Goal: Task Accomplishment & Management: Use online tool/utility

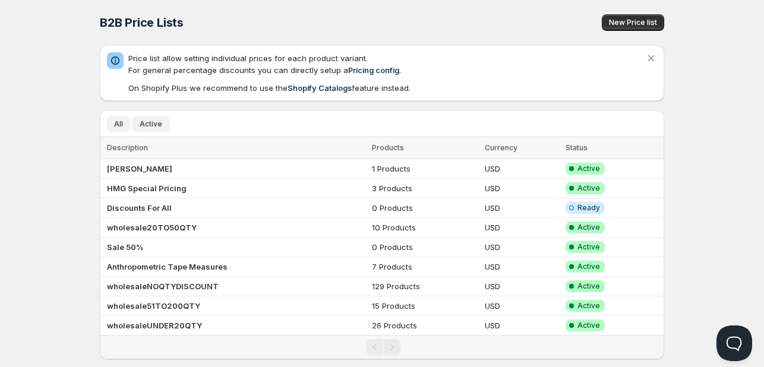
click at [152, 125] on span "Active" at bounding box center [151, 124] width 23 height 10
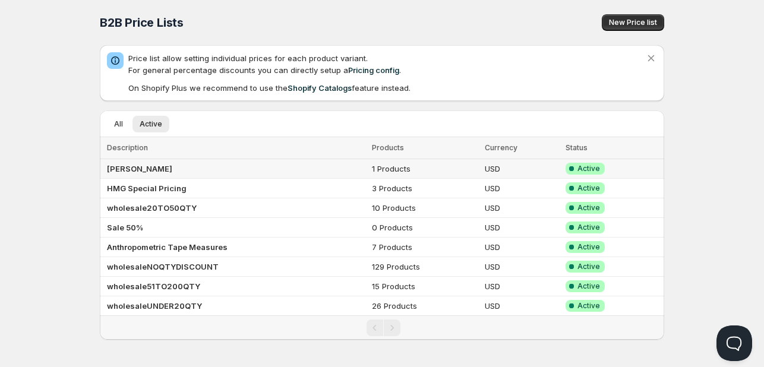
click at [150, 164] on td "[PERSON_NAME]" at bounding box center [234, 169] width 268 height 20
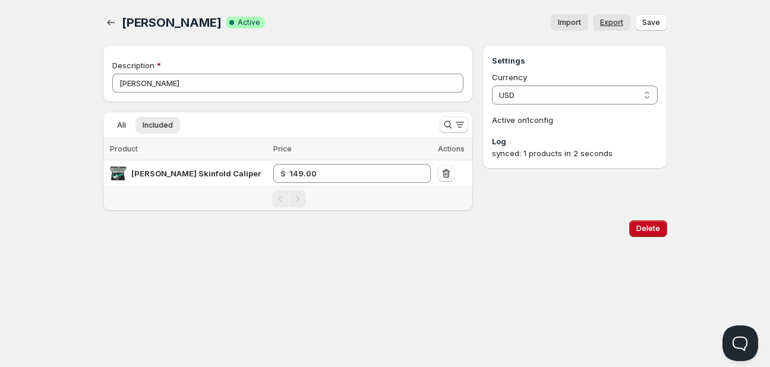
click at [610, 19] on span "Export" at bounding box center [611, 23] width 23 height 10
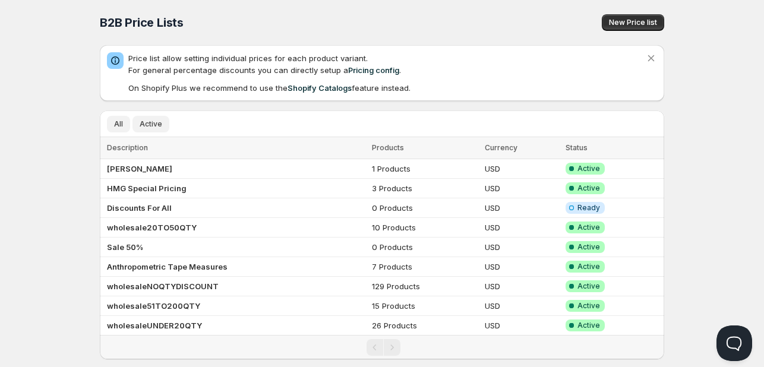
click at [150, 119] on button "Active" at bounding box center [150, 124] width 37 height 17
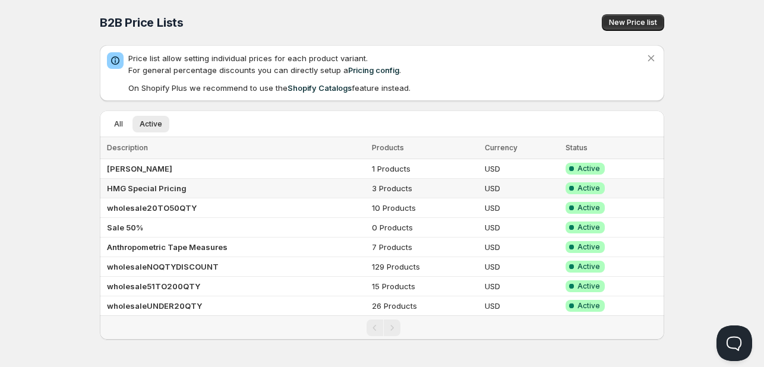
click at [157, 188] on b "HMG Special Pricing" at bounding box center [147, 188] width 80 height 10
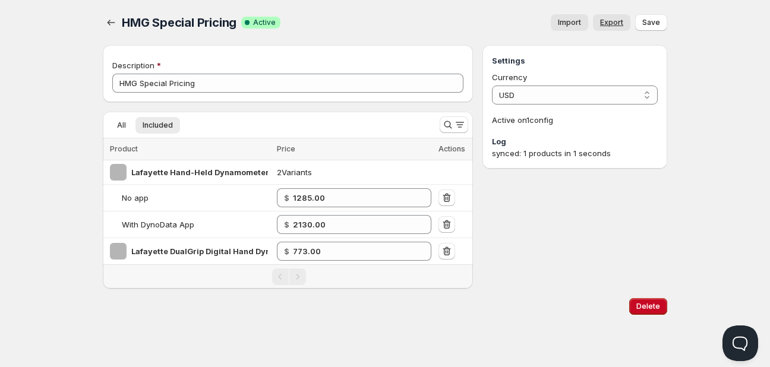
click at [607, 24] on span "Export" at bounding box center [611, 23] width 23 height 10
click at [107, 22] on icon "button" at bounding box center [111, 23] width 12 height 12
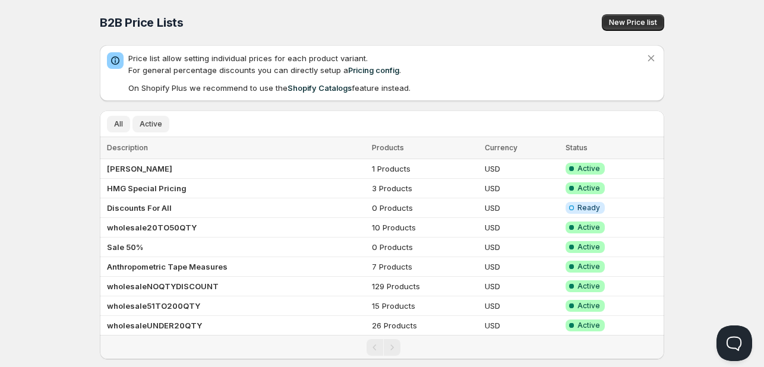
click at [150, 126] on span "Active" at bounding box center [151, 124] width 23 height 10
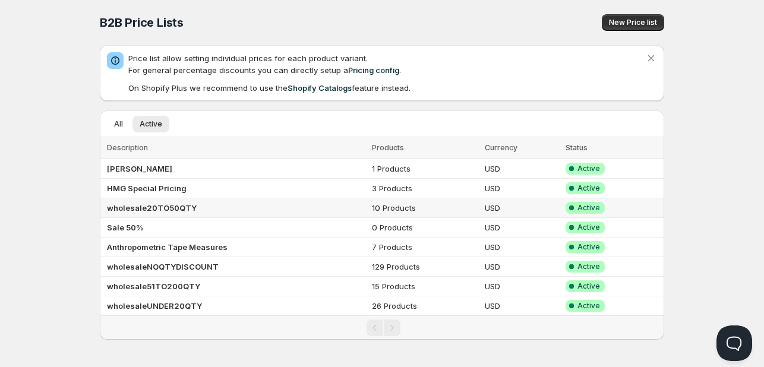
click at [159, 208] on b "wholesale20TO50QTY" at bounding box center [152, 208] width 90 height 10
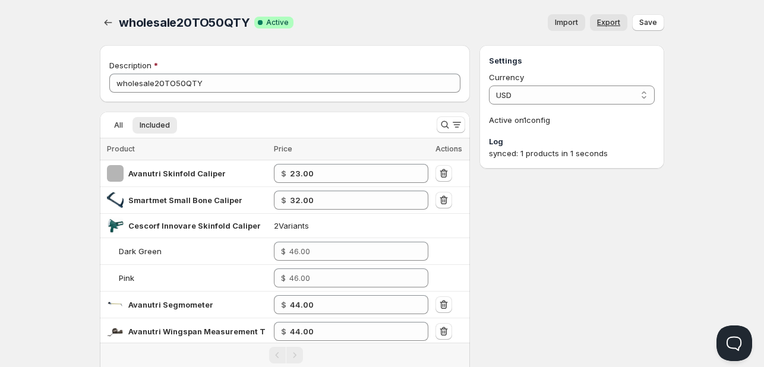
click at [606, 24] on span "Export" at bounding box center [608, 23] width 23 height 10
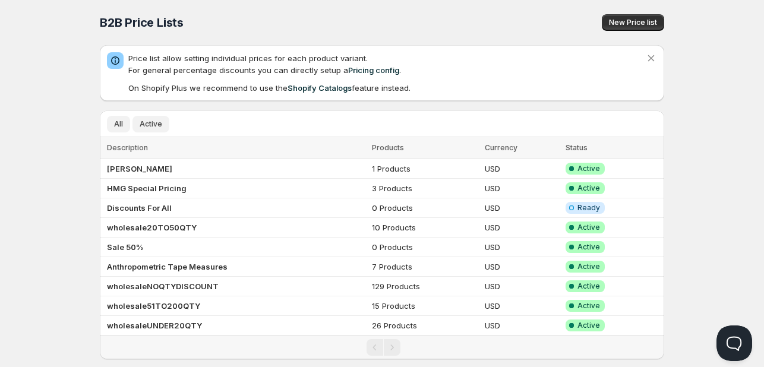
click at [154, 122] on span "Active" at bounding box center [151, 124] width 23 height 10
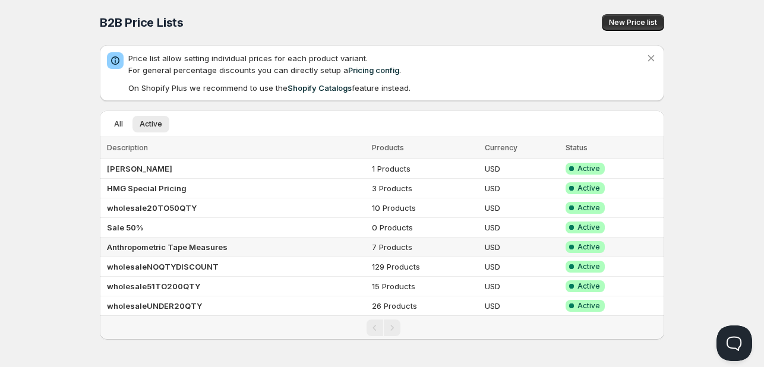
click at [146, 245] on b "Anthropometric Tape Measures" at bounding box center [167, 247] width 121 height 10
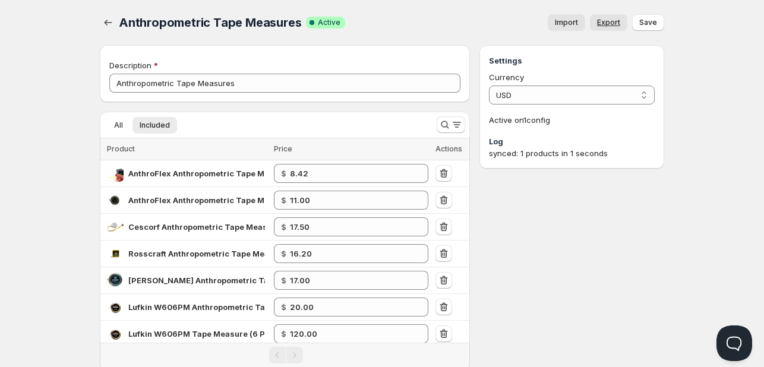
click at [605, 19] on span "Export" at bounding box center [608, 23] width 23 height 10
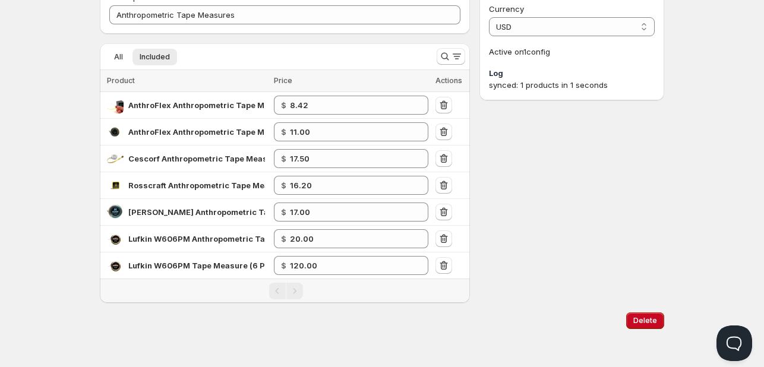
scroll to position [69, 0]
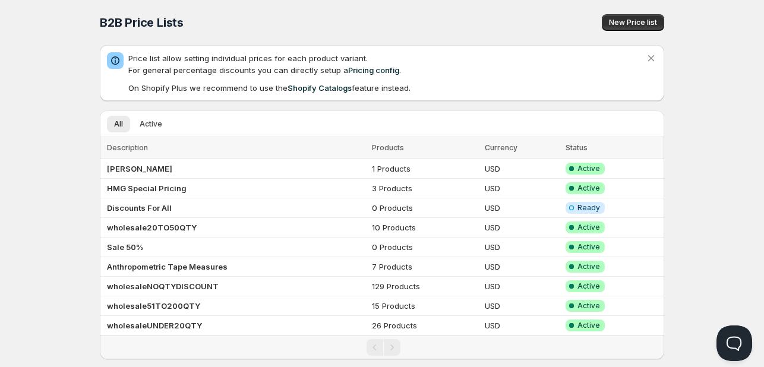
click at [152, 115] on div "All Active More views All Active More views" at bounding box center [375, 123] width 550 height 26
click at [152, 122] on span "Active" at bounding box center [151, 124] width 23 height 10
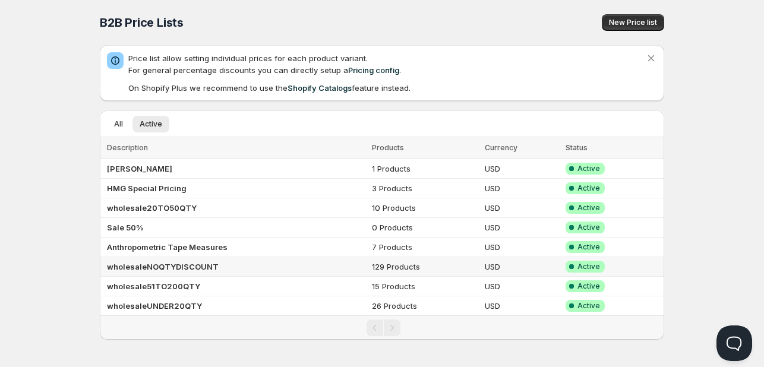
click at [202, 264] on b "wholesaleNOQTYDISCOUNT" at bounding box center [163, 267] width 112 height 10
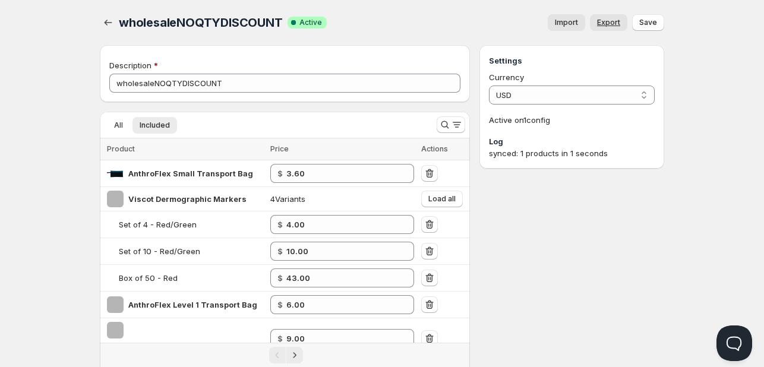
click at [606, 24] on span "Export" at bounding box center [608, 23] width 23 height 10
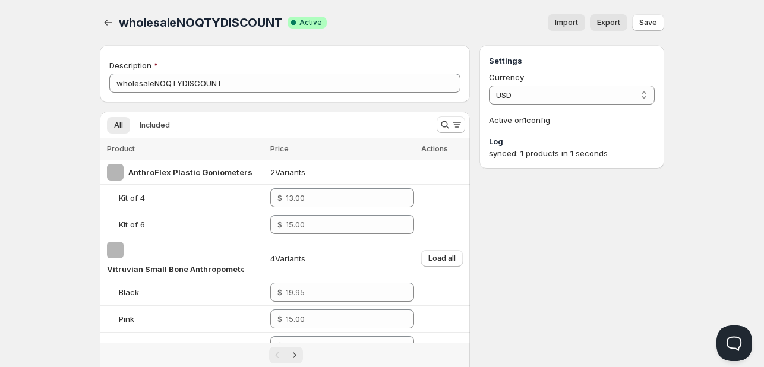
click at [143, 115] on div "All Included More views All Included More views" at bounding box center [263, 125] width 327 height 26
click at [155, 124] on span "Included" at bounding box center [155, 126] width 30 height 10
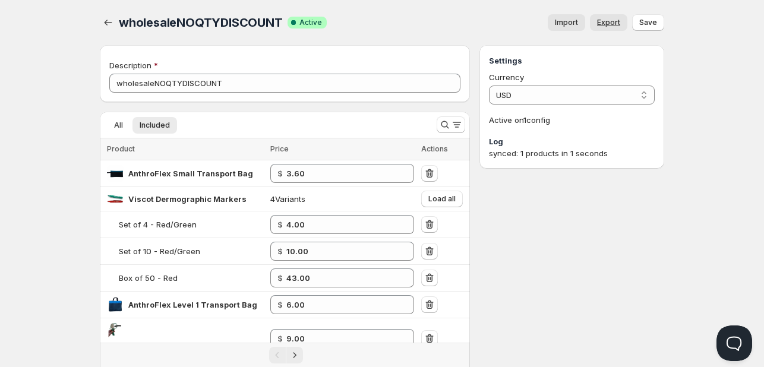
click at [606, 24] on span "Export" at bounding box center [608, 23] width 23 height 10
click at [107, 18] on icon "button" at bounding box center [108, 23] width 12 height 12
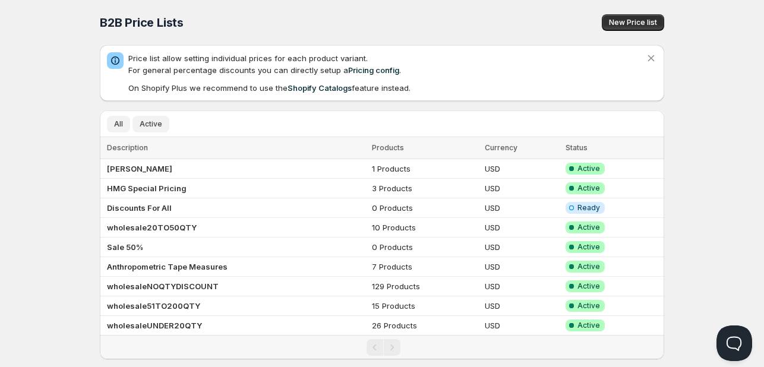
click at [151, 122] on span "Active" at bounding box center [151, 124] width 23 height 10
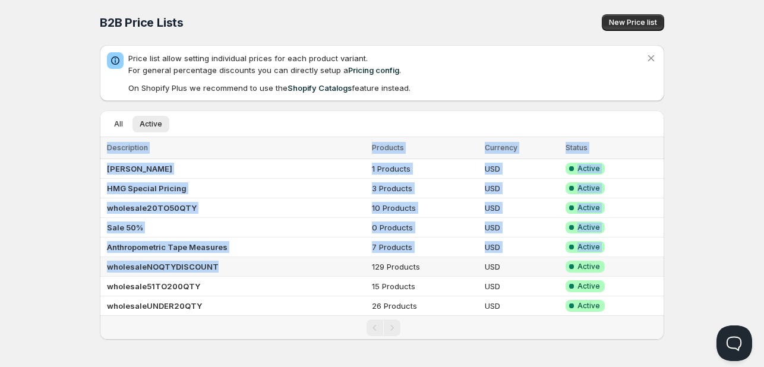
drag, startPoint x: 83, startPoint y: 269, endPoint x: 243, endPoint y: 264, distance: 160.4
click at [243, 264] on div "Home Pricing Price lists Checkout Forms Submissions Settings Features Plans B2B…" at bounding box center [382, 184] width 764 height 369
click at [31, 256] on div "Home Pricing Price lists Checkout Forms Submissions Settings Features Plans B2B…" at bounding box center [382, 184] width 764 height 369
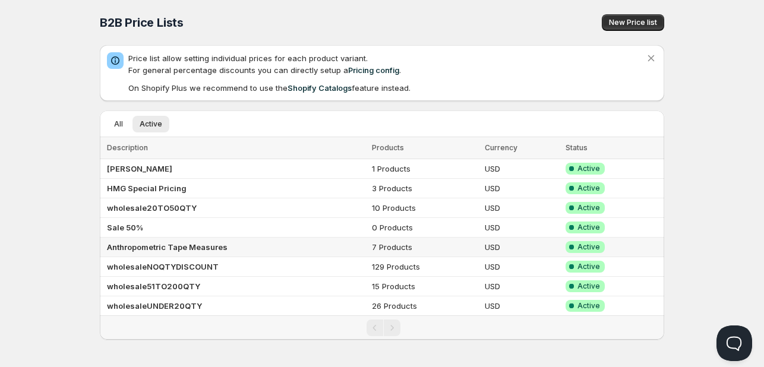
drag, startPoint x: 109, startPoint y: 268, endPoint x: 65, endPoint y: 242, distance: 51.9
click at [96, 252] on div "B2B Price Lists. This page is ready B2B Price Lists New Price list Price list a…" at bounding box center [382, 170] width 593 height 340
click at [20, 235] on div "Home Pricing Price lists Checkout Forms Submissions Settings Features Plans B2B…" at bounding box center [382, 184] width 764 height 369
copy b "wholesaleNOQTYDISCOUNT"
click at [152, 121] on span "Active" at bounding box center [151, 124] width 23 height 10
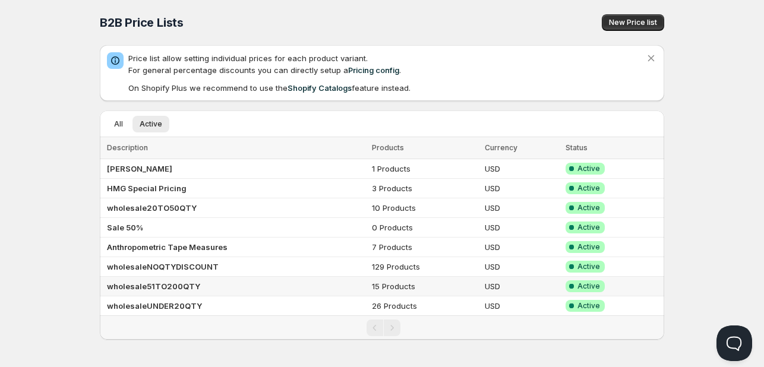
click at [160, 282] on b "wholesale51TO200QTY" at bounding box center [153, 286] width 93 height 10
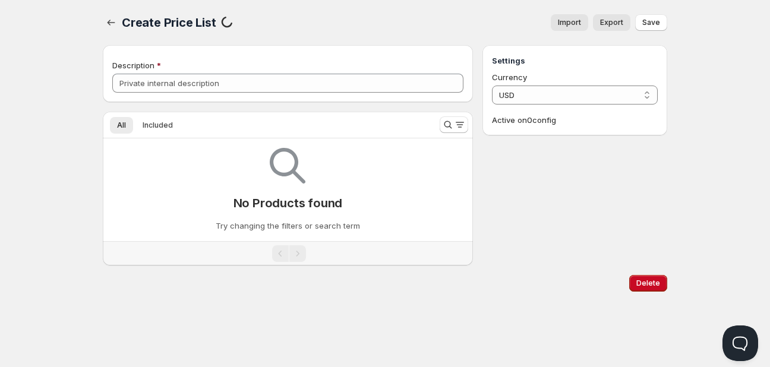
type input "wholesale51TO200QTY"
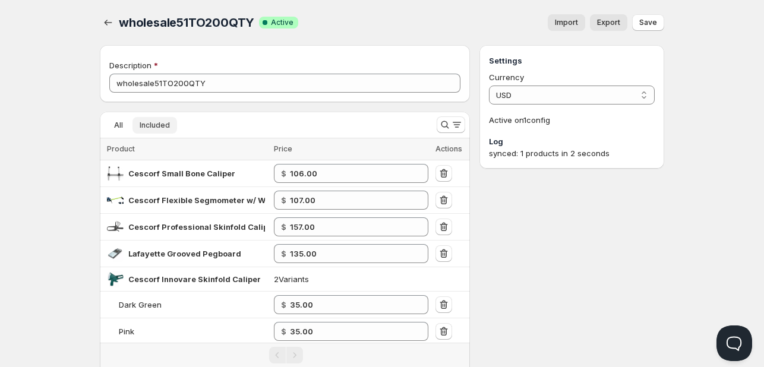
click at [154, 124] on span "Included" at bounding box center [155, 126] width 30 height 10
click at [609, 23] on span "Export" at bounding box center [608, 23] width 23 height 10
copy span "wholesale51TO200QTY"
drag, startPoint x: 255, startPoint y: 20, endPoint x: 99, endPoint y: 22, distance: 155.6
click at [100, 22] on div "wholesale51TO200QTY Success Complete Active Import Export More actions Import E…" at bounding box center [382, 22] width 564 height 17
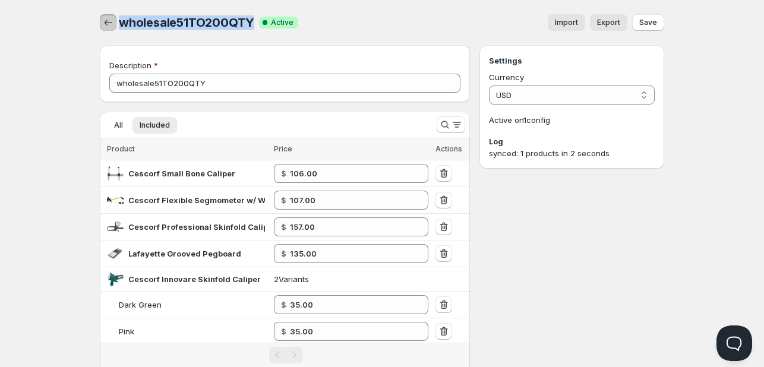
click at [106, 18] on icon "button" at bounding box center [108, 23] width 12 height 12
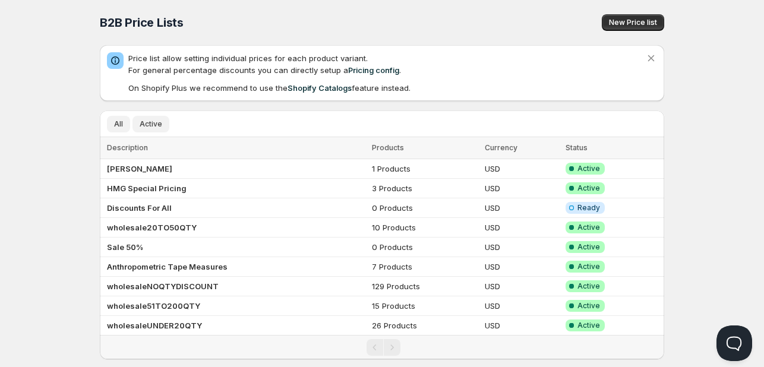
click at [153, 116] on button "Active" at bounding box center [150, 124] width 37 height 17
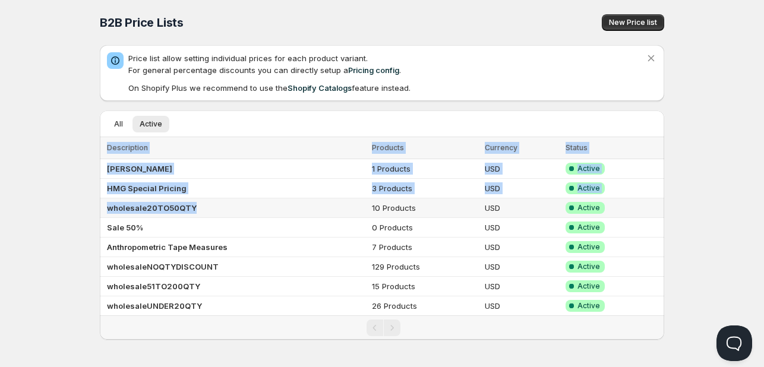
drag, startPoint x: 96, startPoint y: 210, endPoint x: 223, endPoint y: 213, distance: 126.5
click at [223, 213] on div "B2B Price Lists. This page is ready B2B Price Lists New Price list Price list a…" at bounding box center [382, 170] width 593 height 340
click at [62, 185] on div "Home Pricing Price lists Checkout Forms Submissions Settings Features Plans B2B…" at bounding box center [382, 184] width 764 height 369
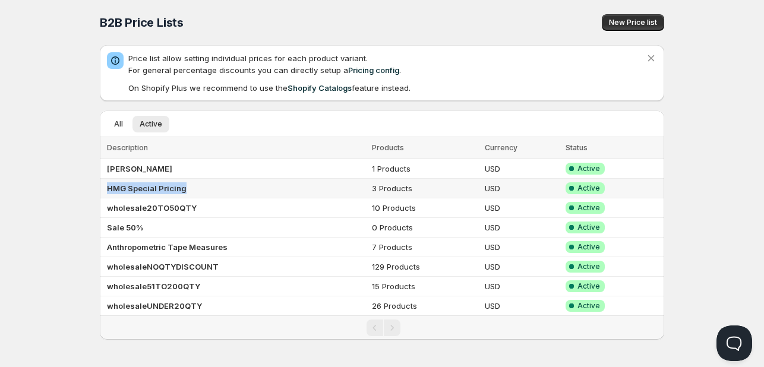
copy b "HMG Special Pricing"
copy b "wholesale20TO50QTY"
copy b "Anthropometric Tape Measures"
drag, startPoint x: 107, startPoint y: 248, endPoint x: 224, endPoint y: 248, distance: 117.6
click at [224, 248] on td "Anthropometric Tape Measures" at bounding box center [234, 248] width 268 height 20
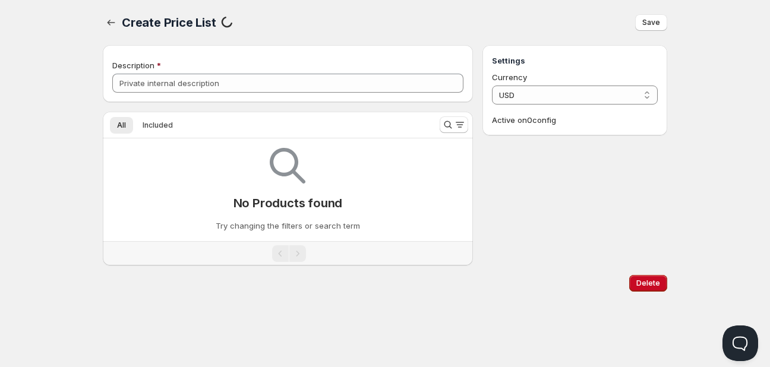
type input "Anthropometric Tape Measures"
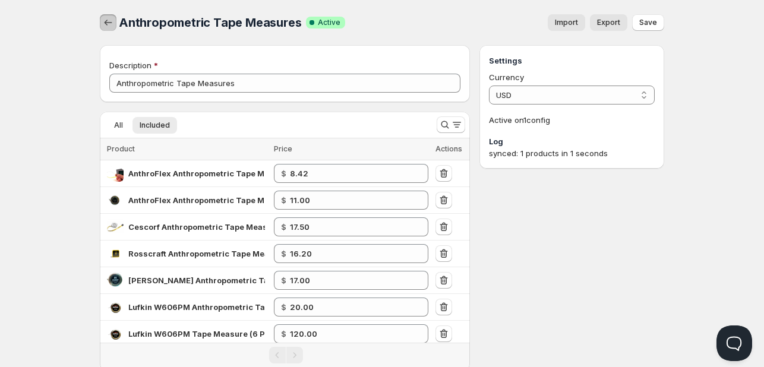
click at [109, 21] on icon "button" at bounding box center [108, 23] width 12 height 12
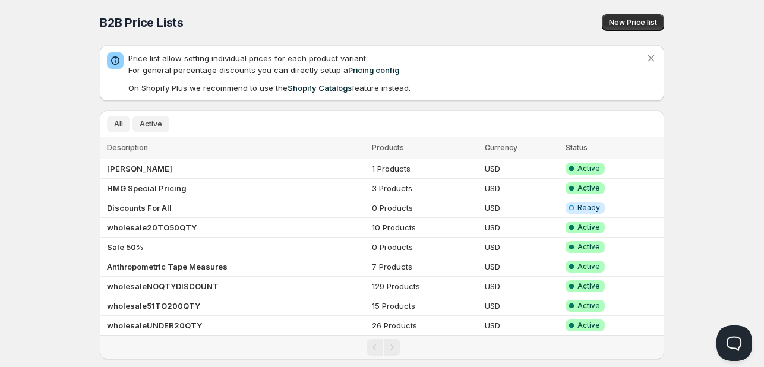
click at [156, 123] on span "Active" at bounding box center [151, 124] width 23 height 10
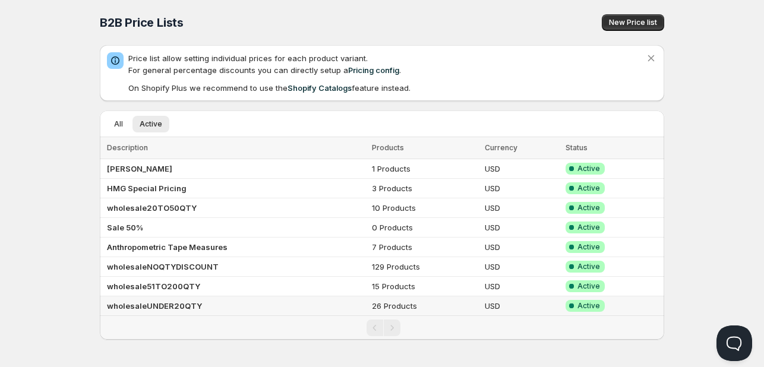
click at [154, 304] on b "wholesaleUNDER20QTY" at bounding box center [154, 306] width 95 height 10
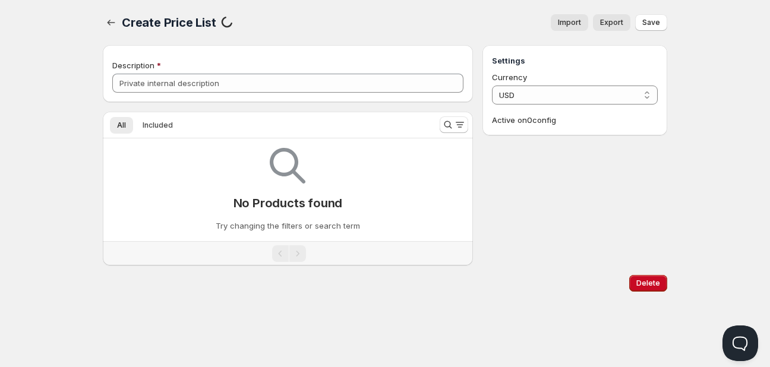
type input "wholesaleUNDER20QTY"
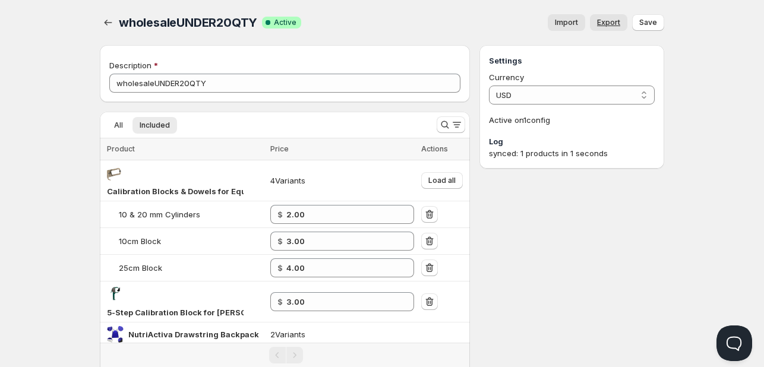
click at [613, 20] on span "Export" at bounding box center [608, 23] width 23 height 10
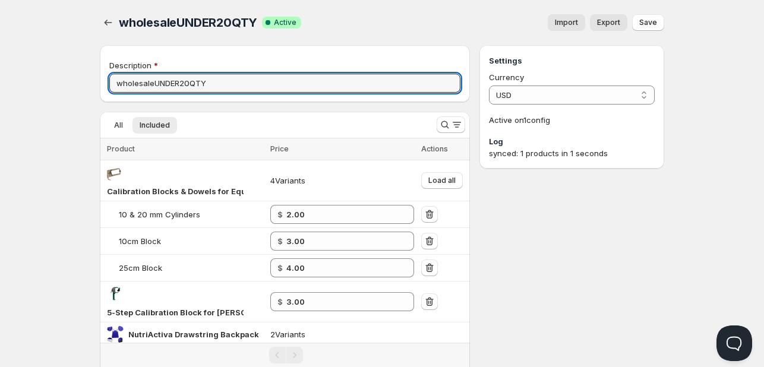
drag, startPoint x: -36, startPoint y: 80, endPoint x: -43, endPoint y: 80, distance: 7.7
